Goal: Navigation & Orientation: Find specific page/section

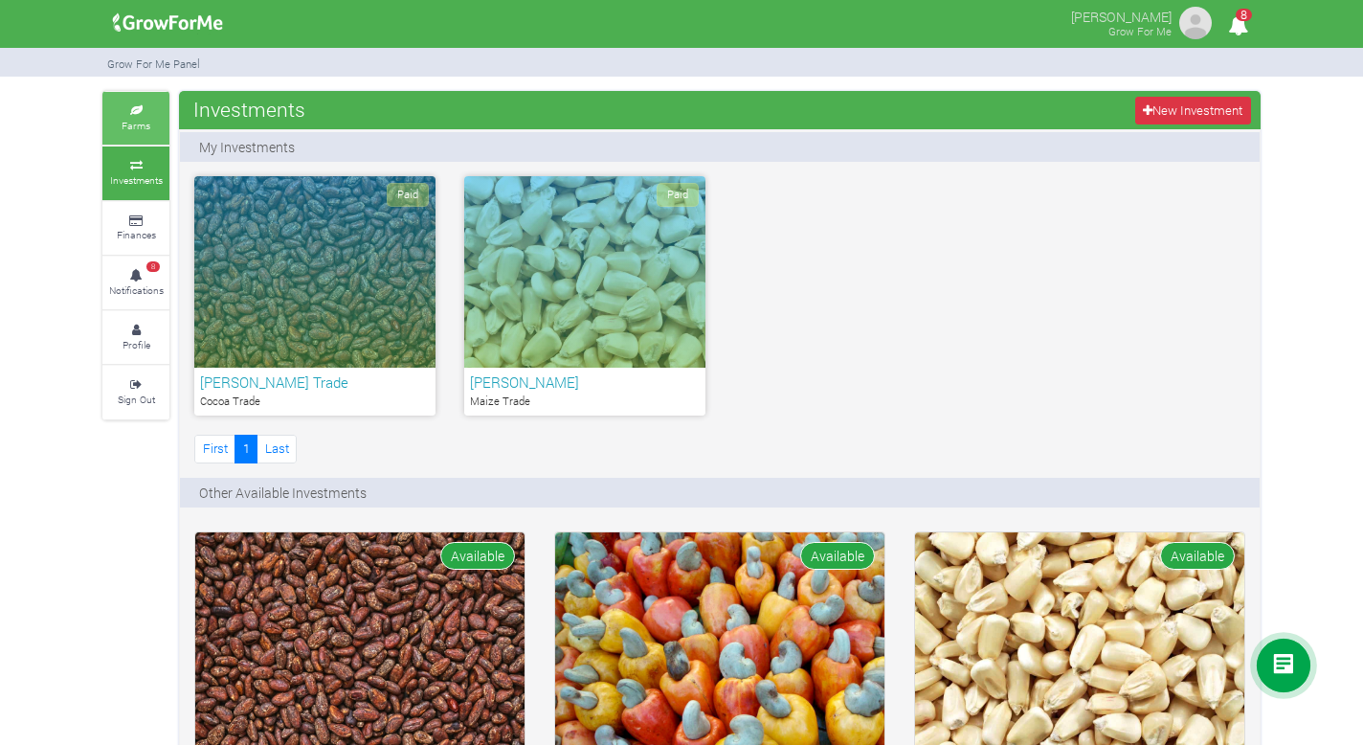
click at [139, 133] on link "Farms" at bounding box center [135, 118] width 67 height 53
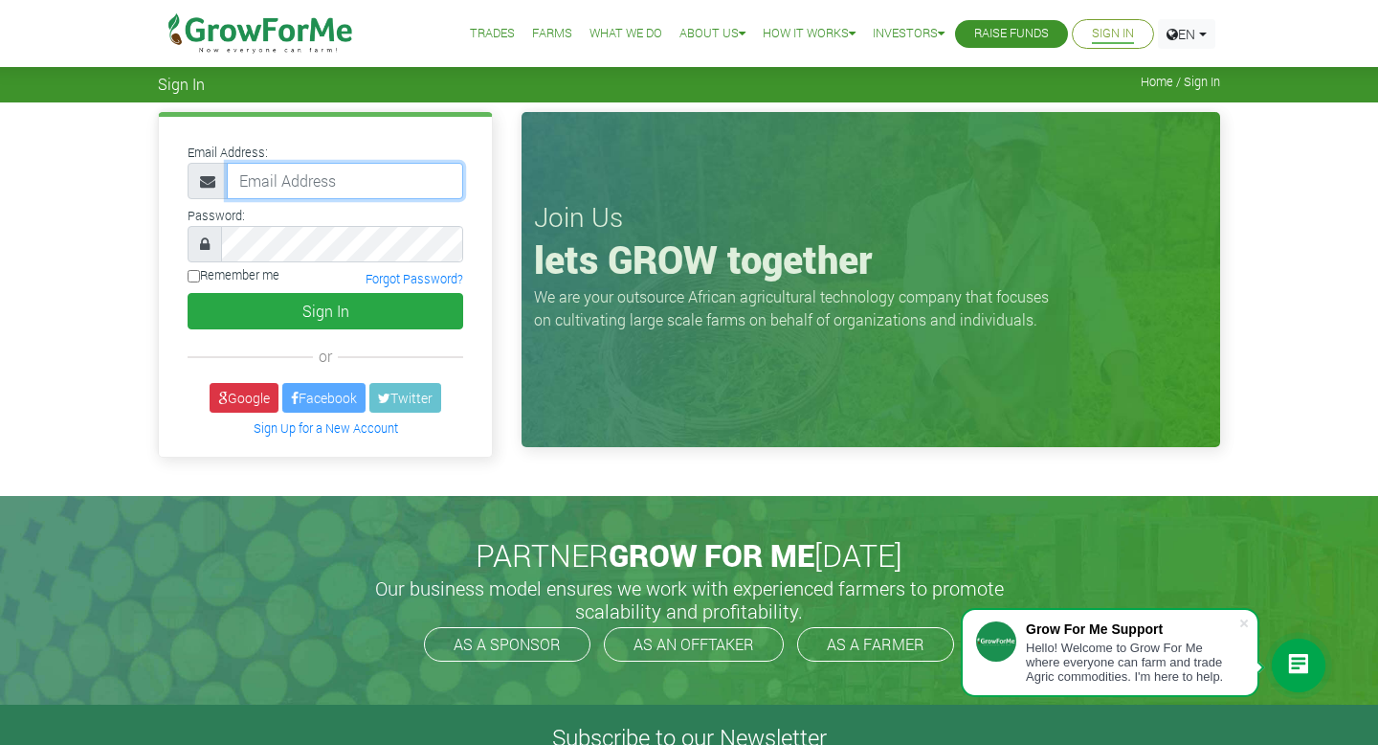
click at [302, 193] on input "email" at bounding box center [345, 181] width 236 height 36
type input "andrew.acquah@gmail.com"
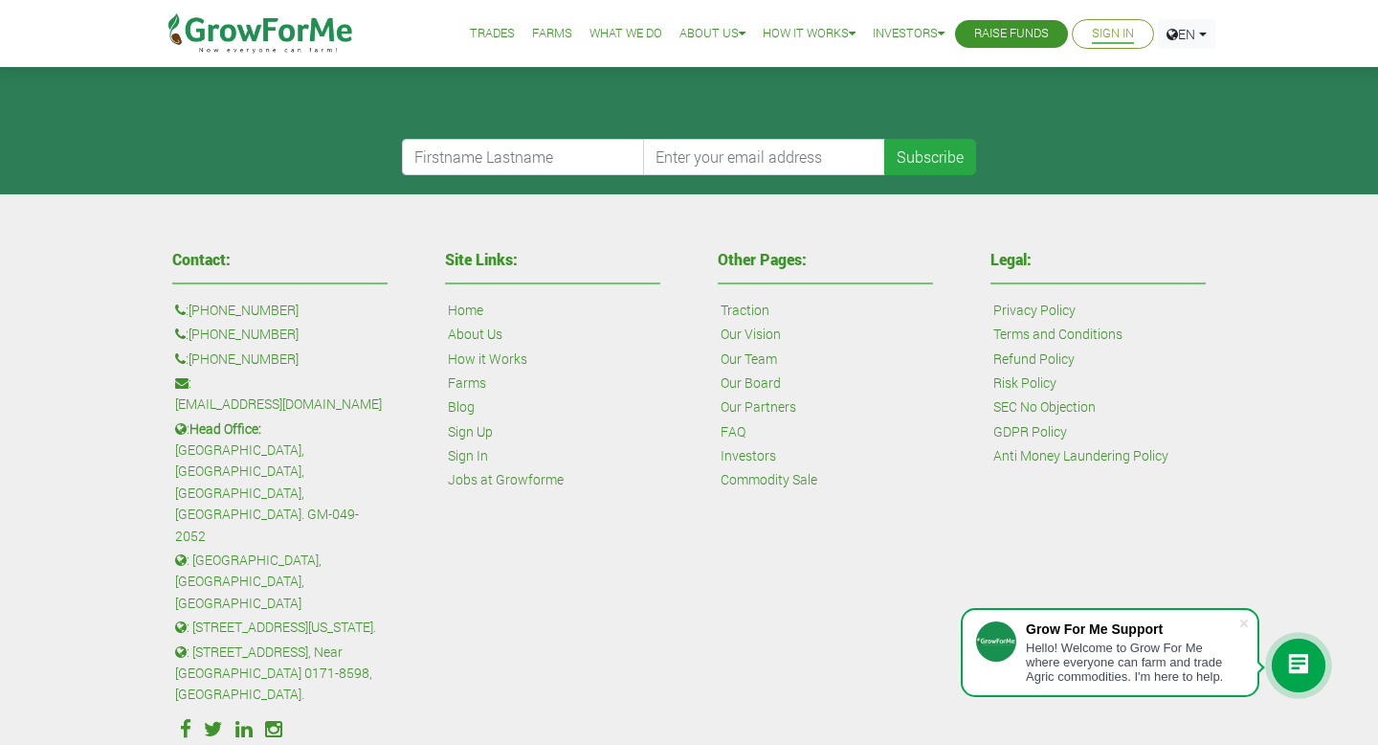
scroll to position [775, 0]
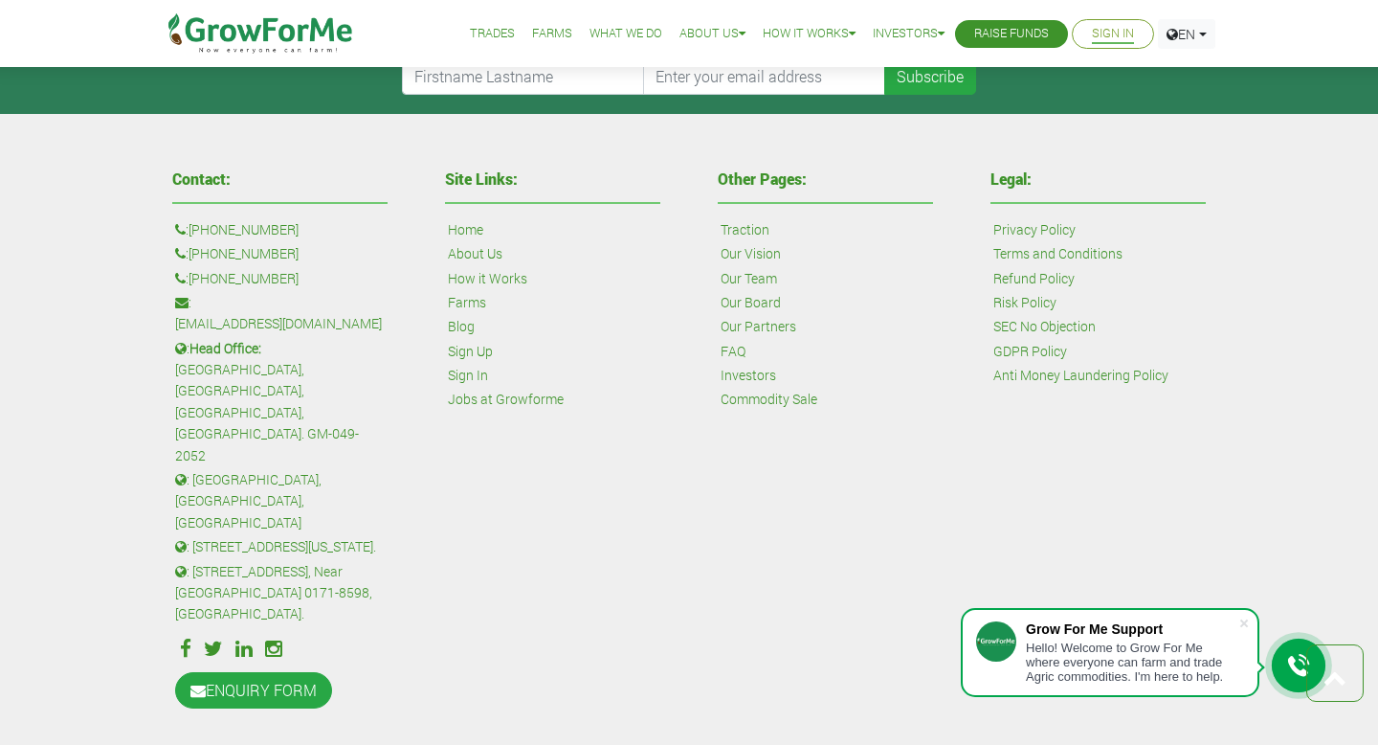
click at [759, 283] on link "Our Team" at bounding box center [749, 278] width 56 height 21
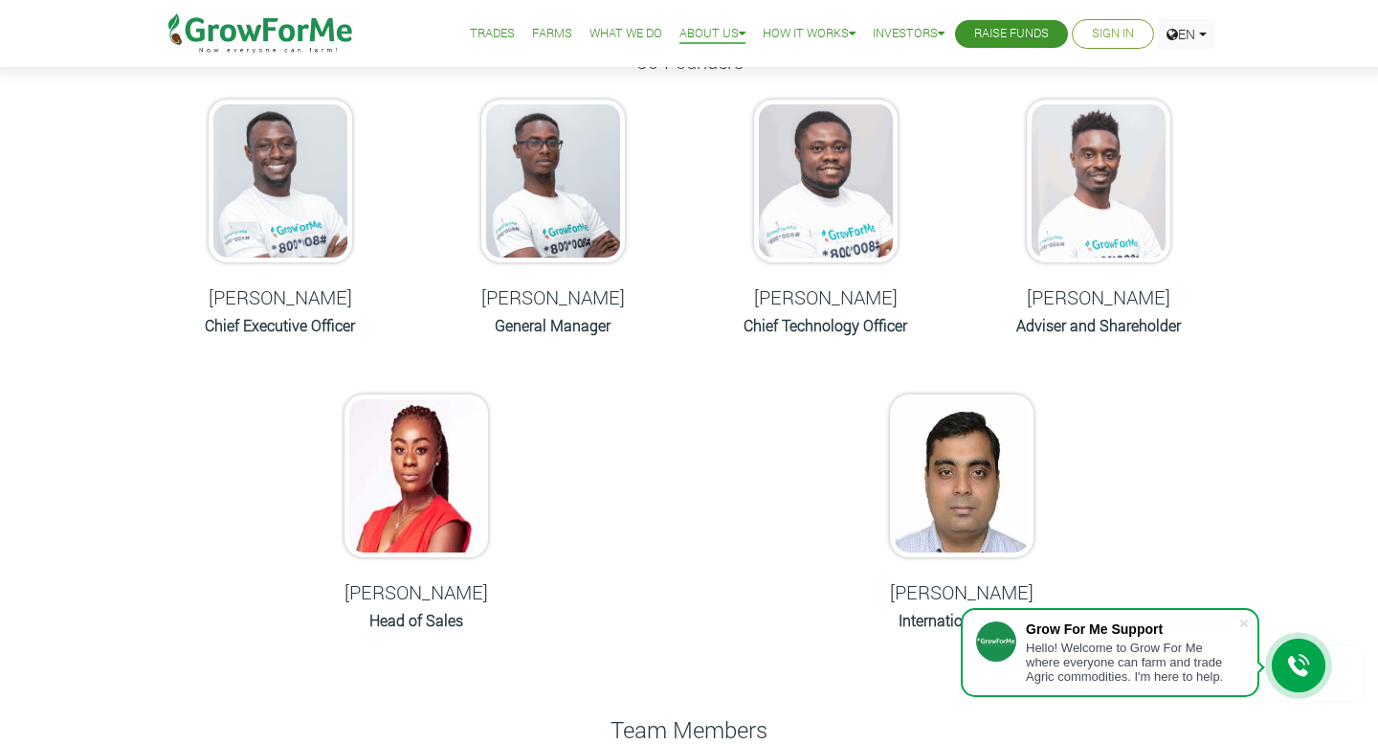
scroll to position [194, 0]
click at [437, 516] on img at bounding box center [417, 476] width 144 height 163
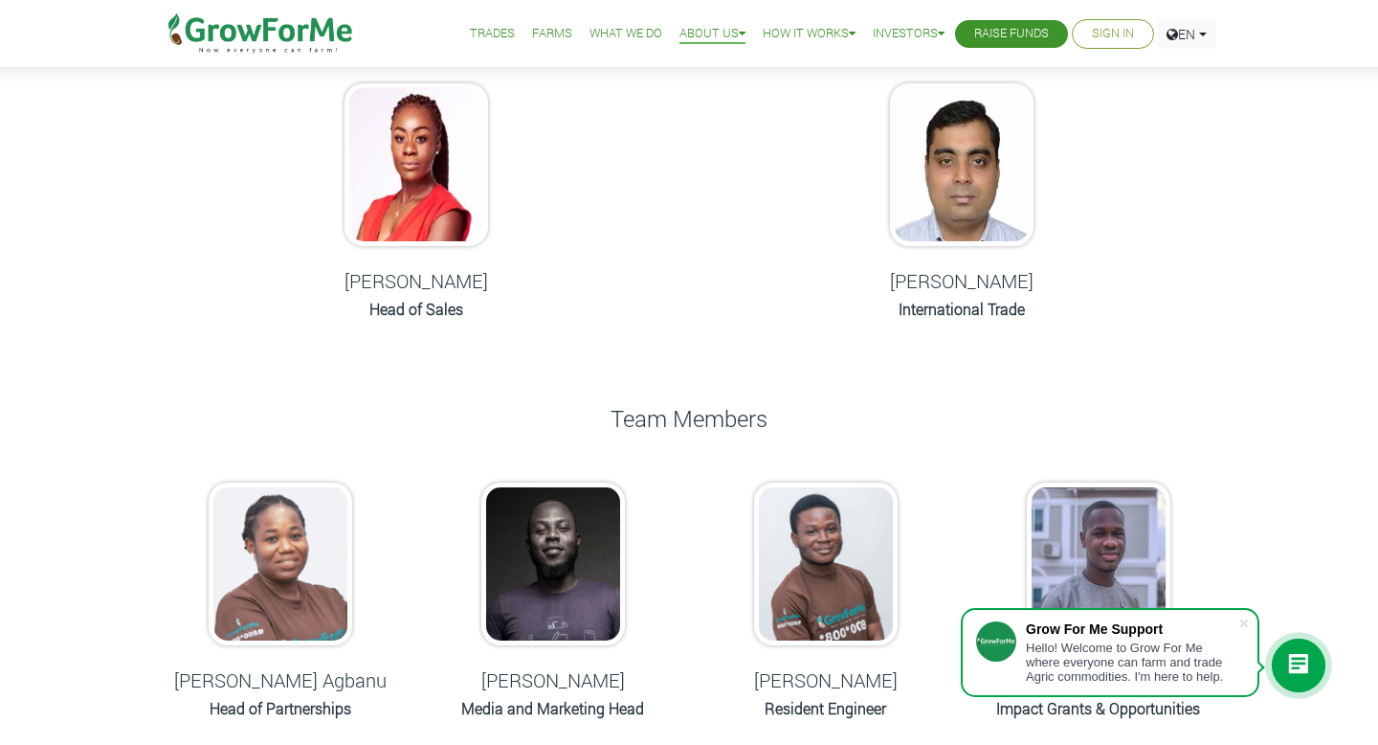
scroll to position [451, 0]
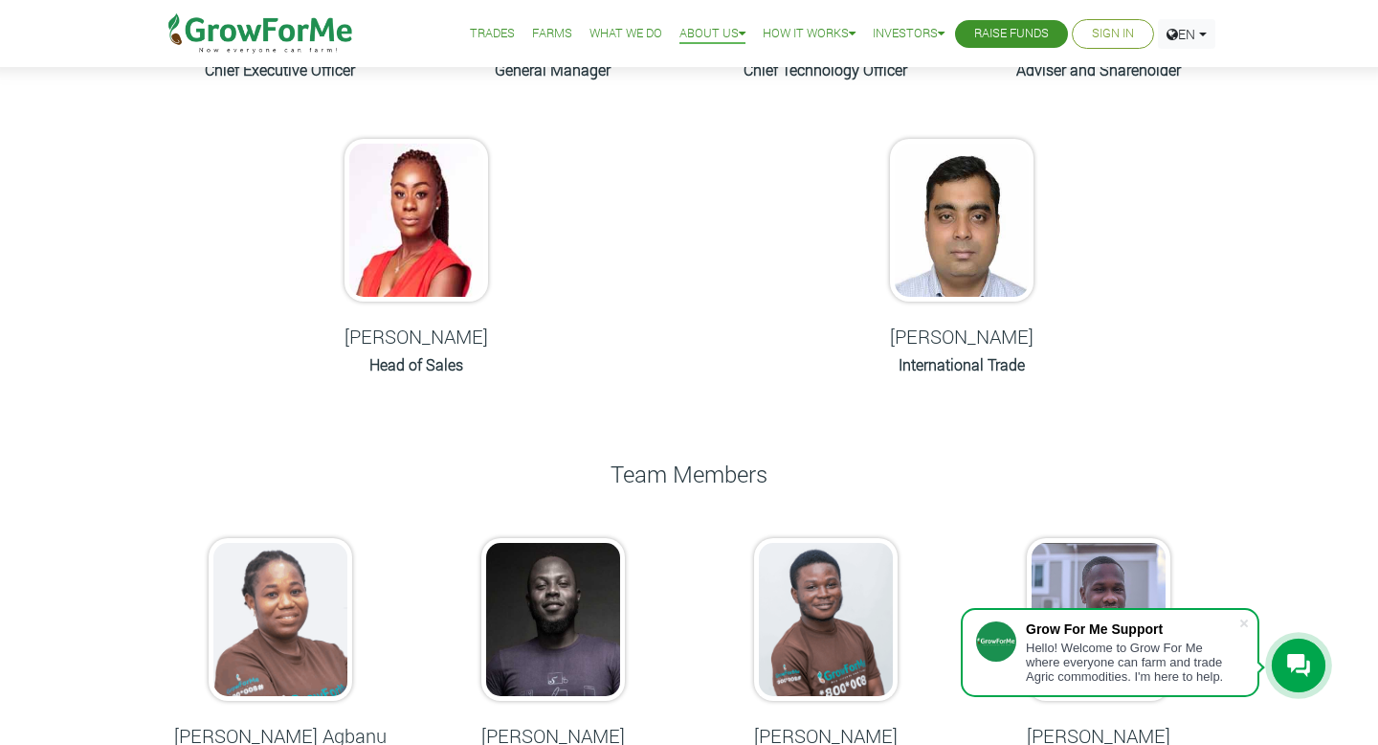
drag, startPoint x: 354, startPoint y: 337, endPoint x: 501, endPoint y: 334, distance: 146.5
click at [501, 334] on h5 "[PERSON_NAME]" at bounding box center [416, 336] width 225 height 23
copy h5 "[PERSON_NAME]"
